Goal: Task Accomplishment & Management: Check status

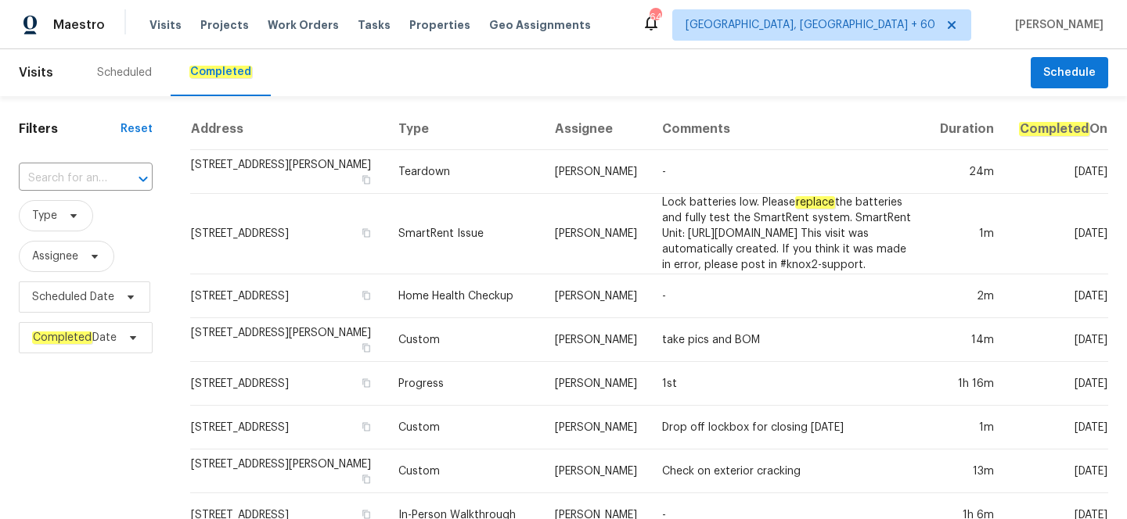
click at [31, 182] on input "text" at bounding box center [64, 179] width 90 height 24
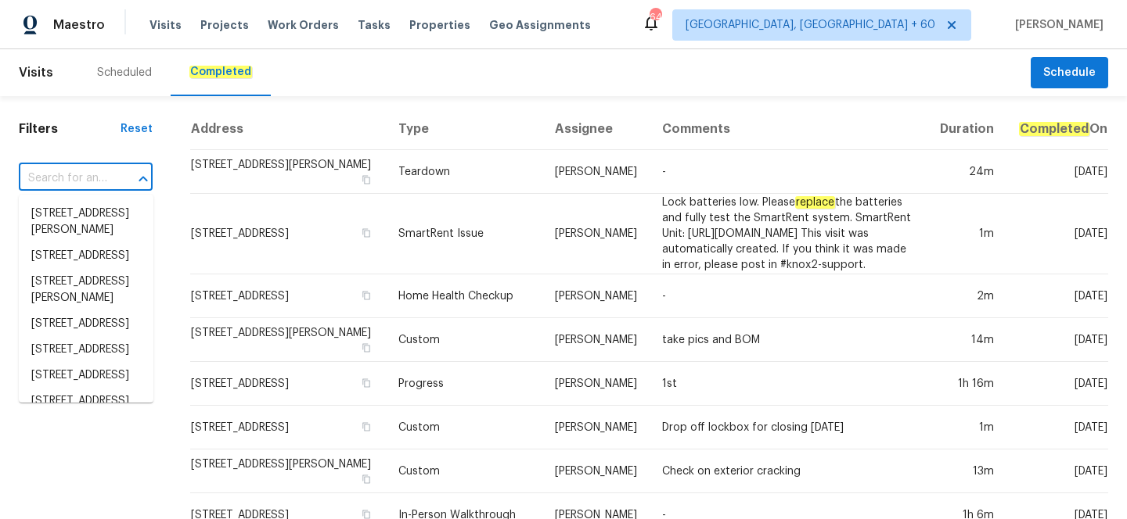
paste input "[STREET_ADDRESS]"
type input "[STREET_ADDRESS]"
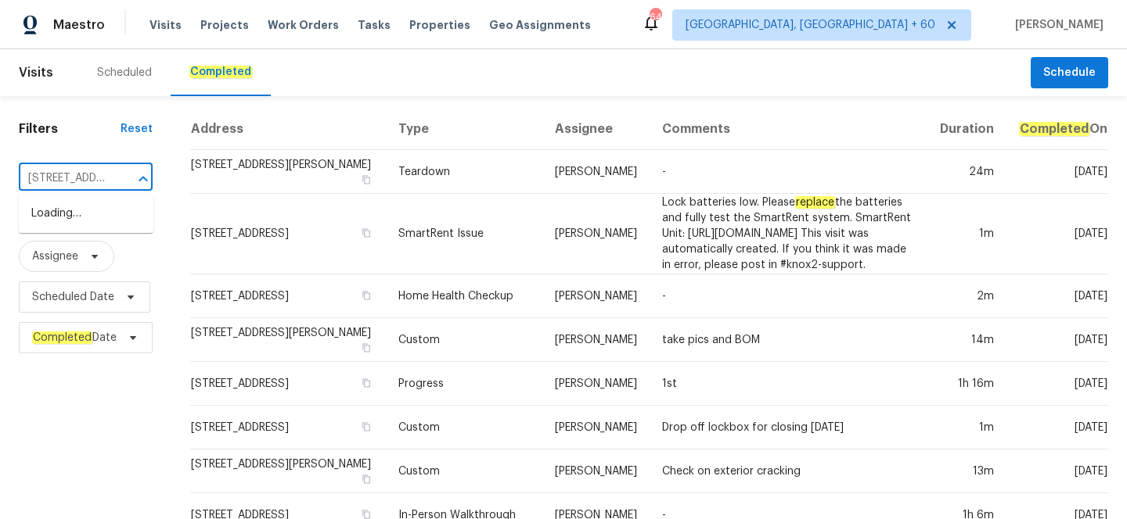
scroll to position [0, 149]
click at [59, 227] on li "[STREET_ADDRESS]" at bounding box center [86, 214] width 135 height 26
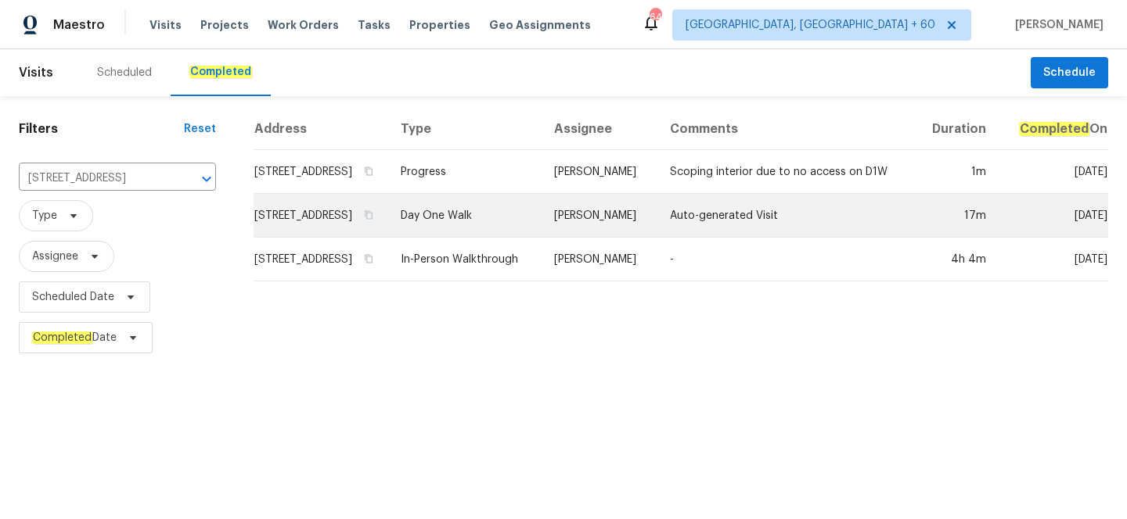
click at [533, 229] on td "Day One Walk" at bounding box center [464, 216] width 153 height 44
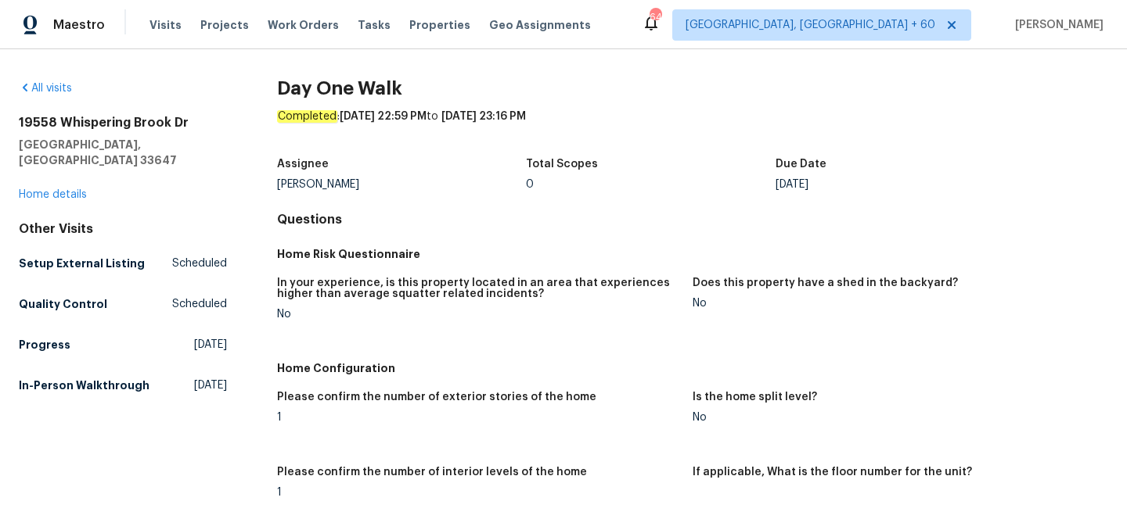
scroll to position [2331, 0]
